Goal: Use online tool/utility: Utilize a website feature to perform a specific function

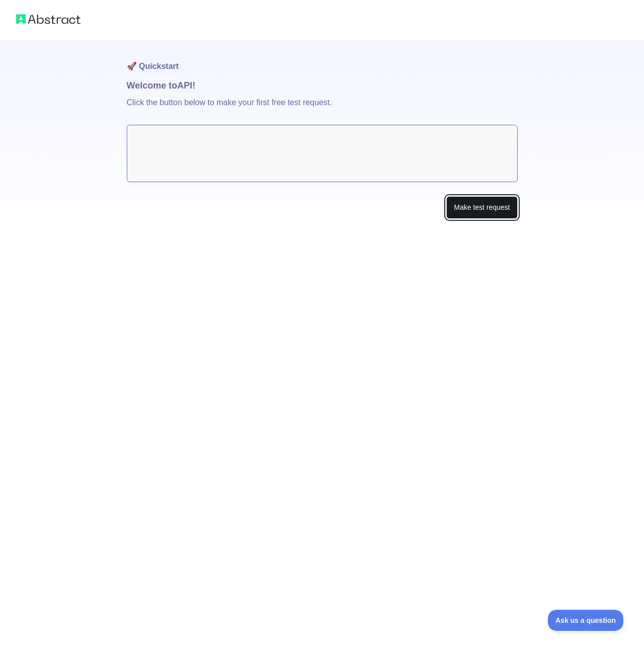
click at [466, 209] on button "Make test request" at bounding box center [481, 207] width 71 height 23
click at [390, 121] on p "Click the button below to make your first free test request." at bounding box center [322, 109] width 391 height 32
click at [389, 134] on textarea at bounding box center [322, 153] width 391 height 57
click at [389, 143] on textarea at bounding box center [322, 153] width 391 height 57
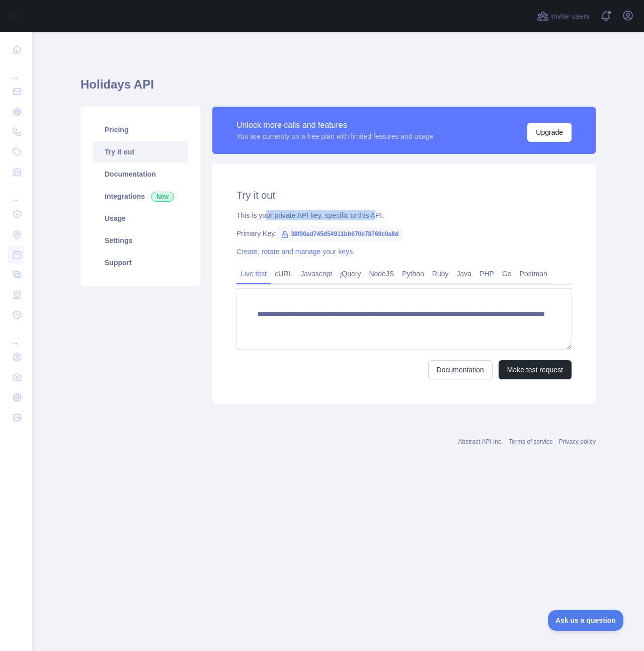
drag, startPoint x: 267, startPoint y: 217, endPoint x: 380, endPoint y: 214, distance: 113.7
click at [380, 214] on div "This is your private API key, specific to this API." at bounding box center [403, 215] width 335 height 10
drag, startPoint x: 292, startPoint y: 234, endPoint x: 421, endPoint y: 232, distance: 129.3
click at [422, 232] on div "Primary Key: 38f90ad745d54911bb670e78769c0a8d" at bounding box center [403, 233] width 335 height 10
copy span "38f90ad745d54911bb670e78769c0a8d"
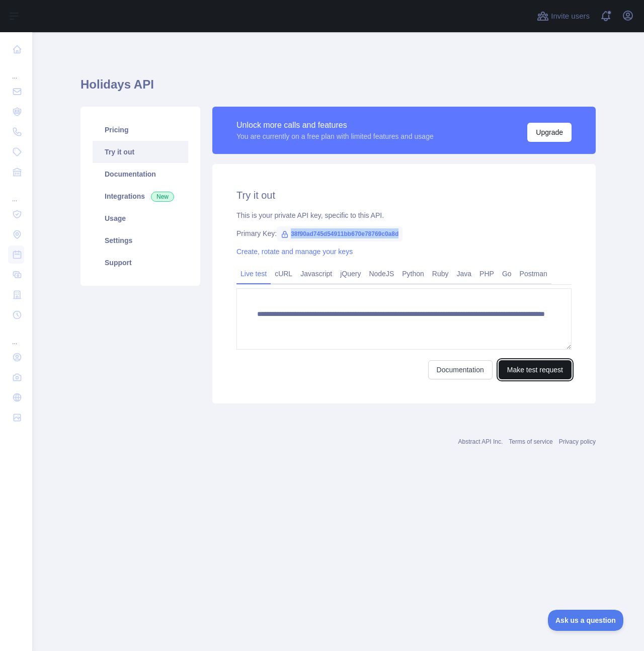
click at [554, 369] on button "Make test request" at bounding box center [534, 369] width 73 height 19
